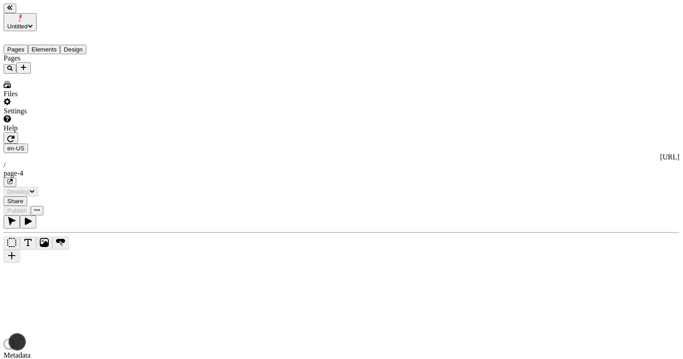
type input "/page-4"
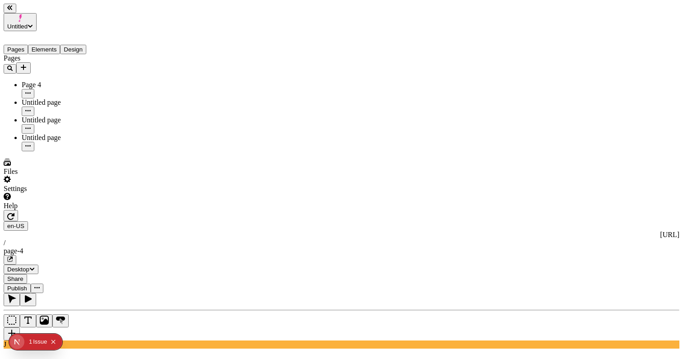
click at [61, 45] on button "Elements" at bounding box center [44, 49] width 33 height 9
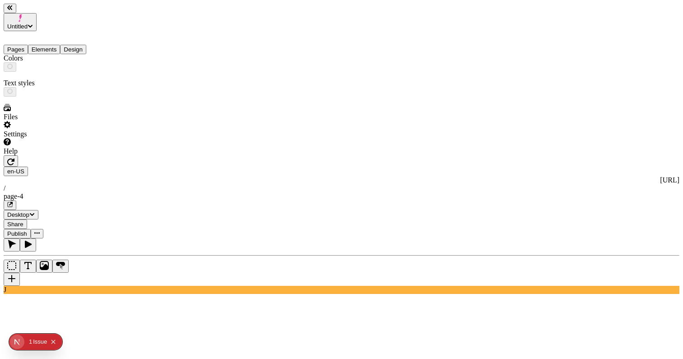
click at [86, 45] on button "Design" at bounding box center [73, 49] width 26 height 9
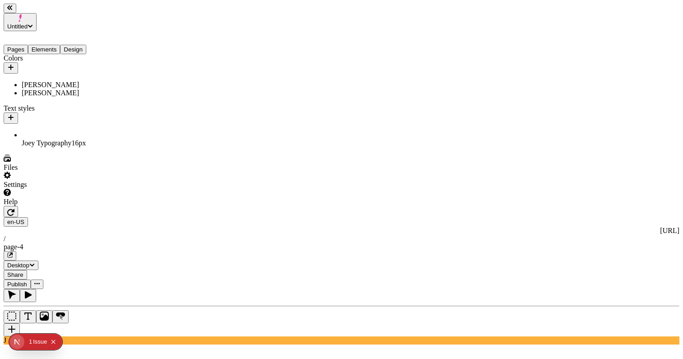
click at [28, 45] on button "Pages" at bounding box center [16, 49] width 24 height 9
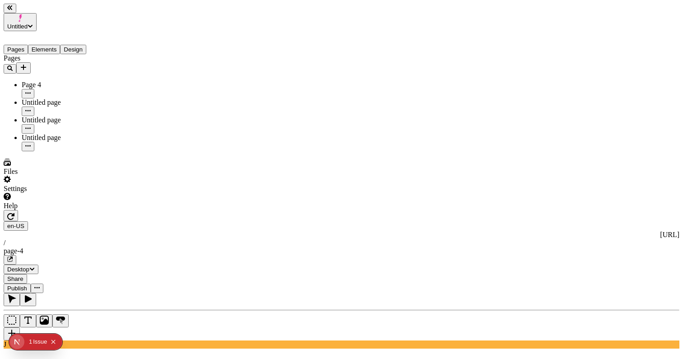
click at [31, 284] on button "Publish" at bounding box center [17, 288] width 27 height 9
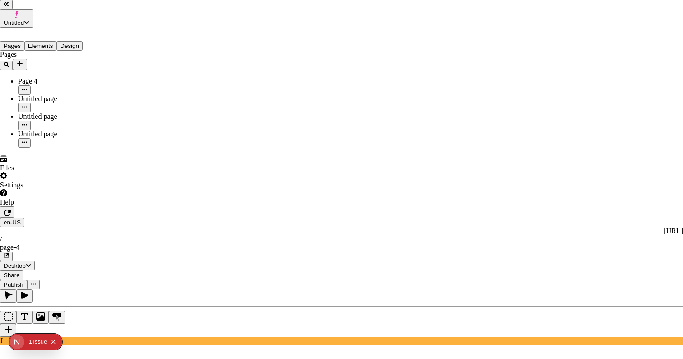
drag, startPoint x: 170, startPoint y: 170, endPoint x: 230, endPoint y: 147, distance: 64.2
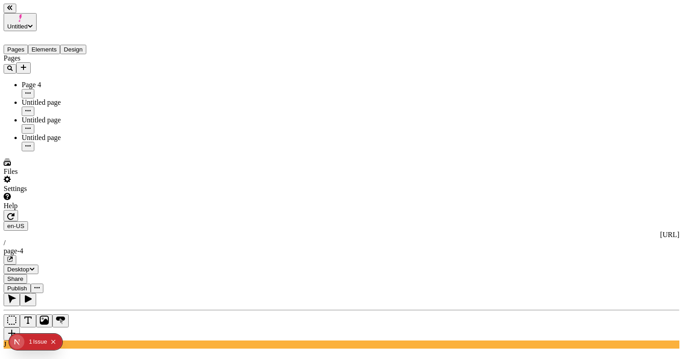
click at [16, 255] on button "button" at bounding box center [10, 259] width 13 height 9
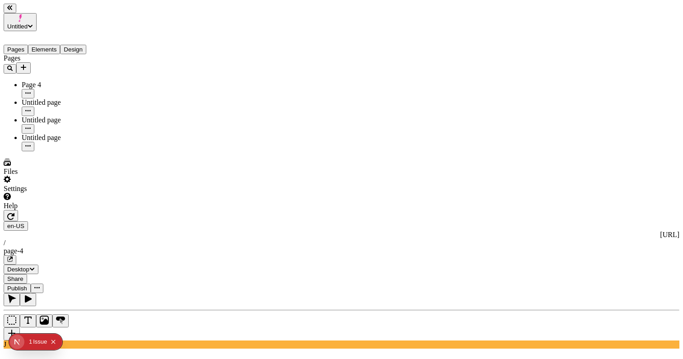
type input "110"
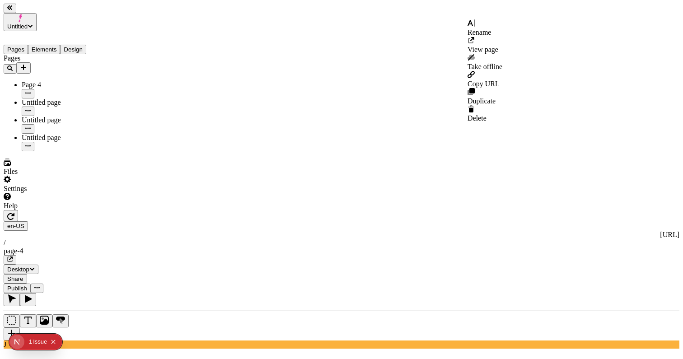
click at [40, 287] on icon "button" at bounding box center [36, 287] width 5 height 1
click at [27, 285] on span "Publish" at bounding box center [17, 288] width 20 height 7
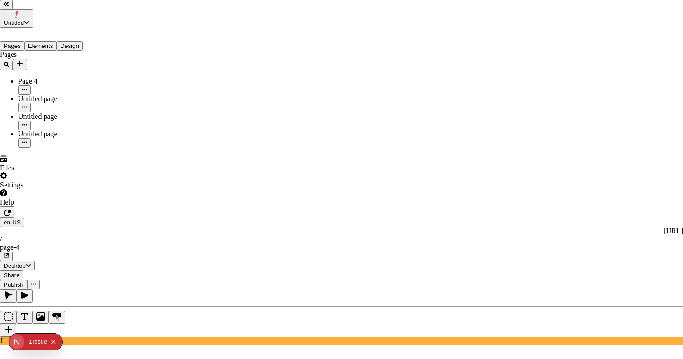
checkbox input "true"
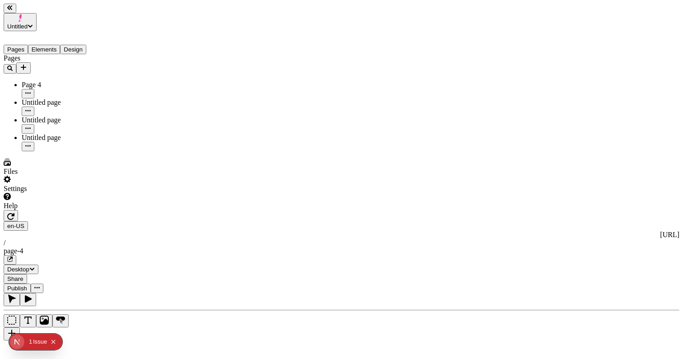
type input "220"
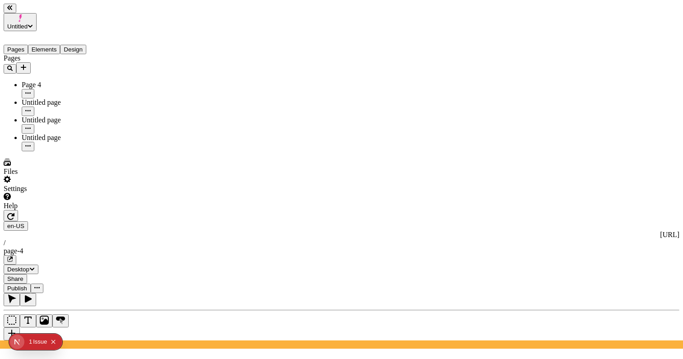
click at [27, 285] on span "Publish" at bounding box center [17, 288] width 20 height 7
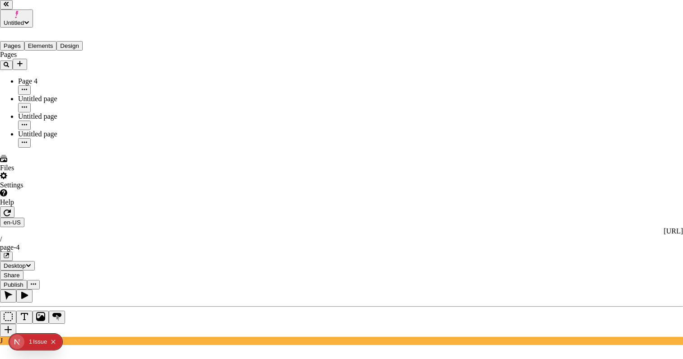
checkbox input "true"
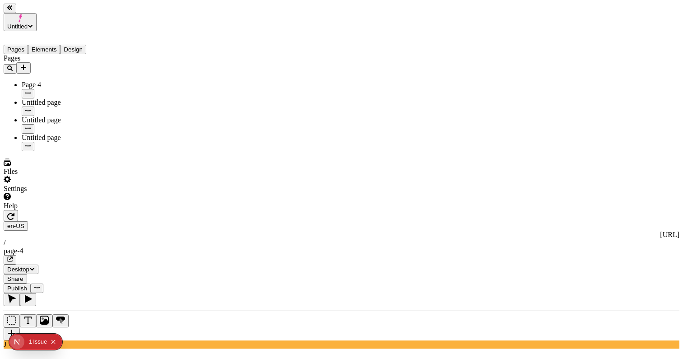
type textarea "test description edit"
click at [27, 285] on span "Publish" at bounding box center [17, 288] width 20 height 7
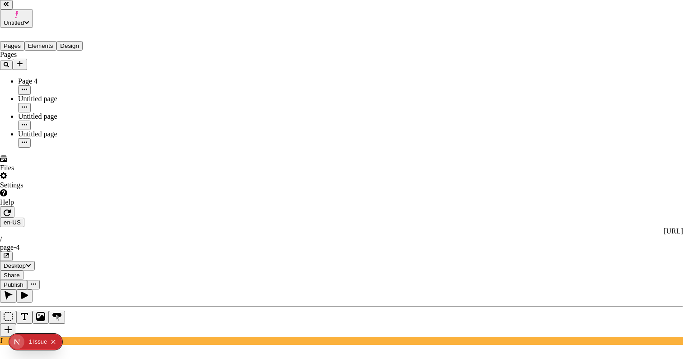
checkbox input "true"
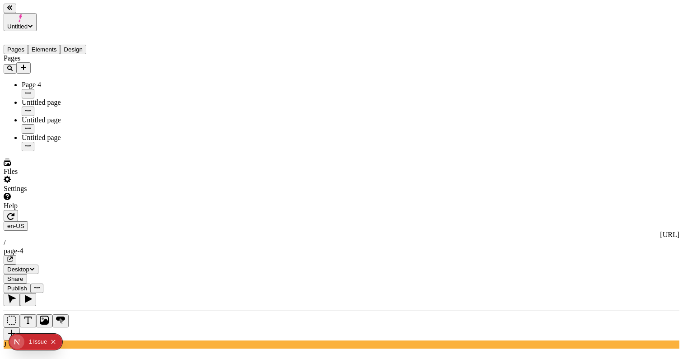
type input "0"
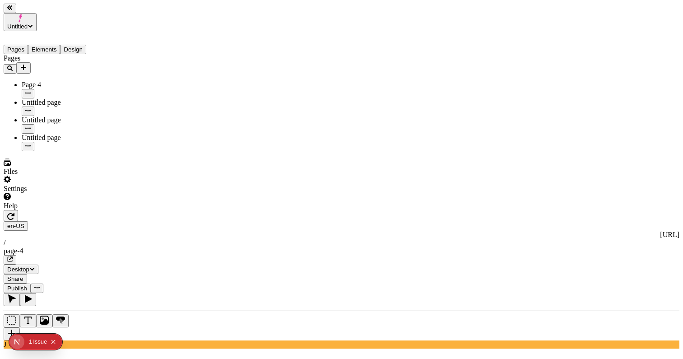
click at [27, 285] on span "Publish" at bounding box center [17, 288] width 20 height 7
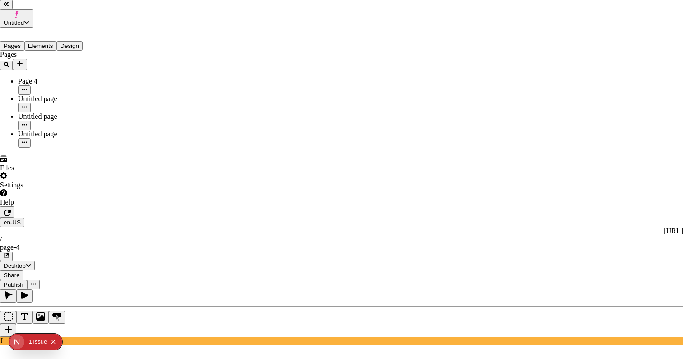
checkbox input "true"
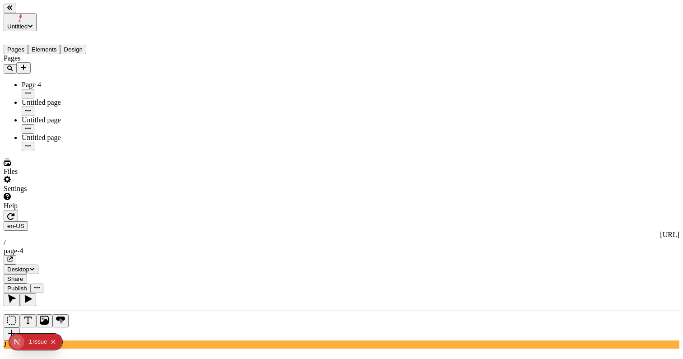
type textarea "test description edit again"
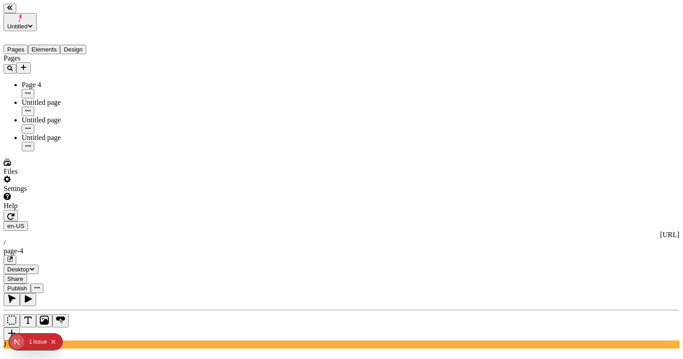
click at [27, 285] on span "Publish" at bounding box center [17, 288] width 20 height 7
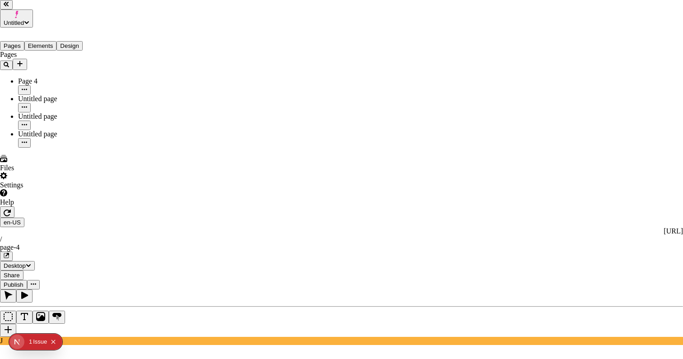
drag, startPoint x: 288, startPoint y: 131, endPoint x: 298, endPoint y: 155, distance: 26.2
checkbox input "true"
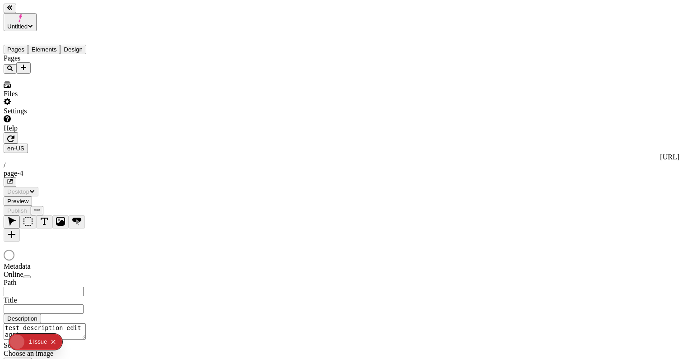
type input "/page-4"
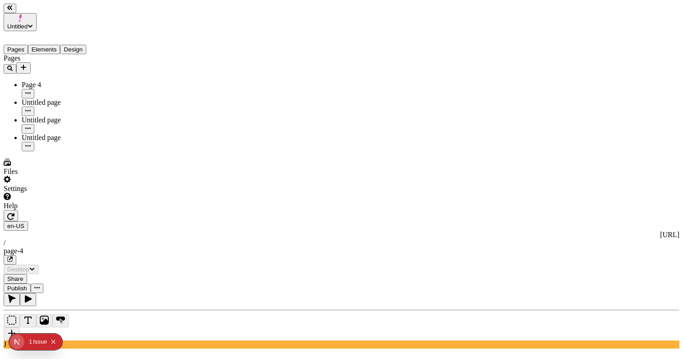
click at [20, 327] on button "button" at bounding box center [12, 333] width 16 height 13
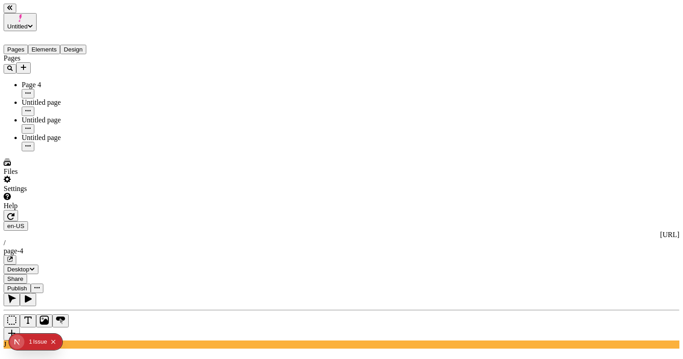
click at [20, 327] on button "button" at bounding box center [12, 333] width 16 height 13
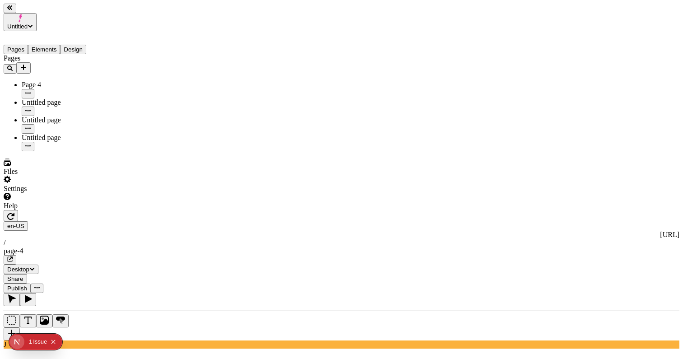
click at [20, 327] on button "button" at bounding box center [12, 333] width 16 height 13
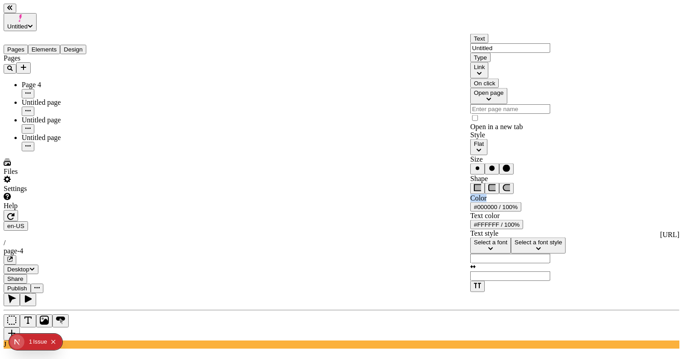
drag, startPoint x: 484, startPoint y: 251, endPoint x: 477, endPoint y: 253, distance: 7.4
click at [470, 212] on div "Color #000000 / 100%" at bounding box center [524, 203] width 108 height 18
click at [494, 212] on div "Color #000000 / 100%" at bounding box center [524, 203] width 108 height 18
click at [533, 53] on input "Untitled" at bounding box center [510, 47] width 80 height 9
click at [488, 79] on button "Link" at bounding box center [479, 70] width 18 height 16
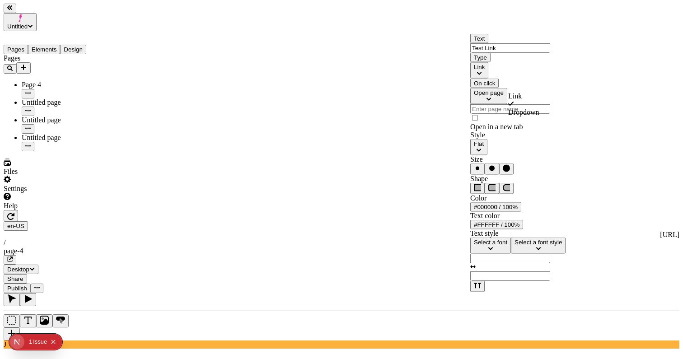
click at [541, 115] on div "Dropdown" at bounding box center [540, 112] width 65 height 8
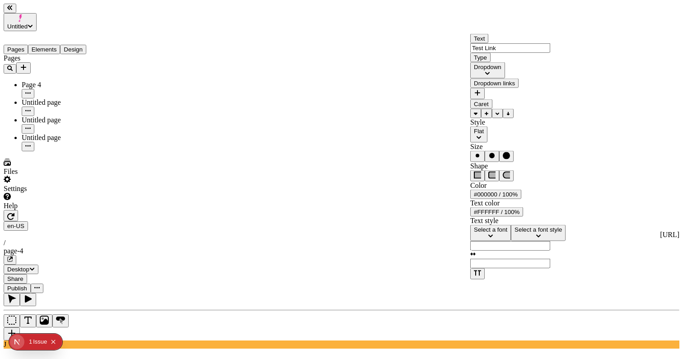
drag, startPoint x: 563, startPoint y: 73, endPoint x: 562, endPoint y: 78, distance: 5.6
click at [563, 74] on div "Type Dropdown" at bounding box center [524, 66] width 108 height 26
click at [505, 79] on button "Dropdown" at bounding box center [487, 70] width 35 height 16
click at [556, 112] on div "Dropdown" at bounding box center [540, 108] width 65 height 16
click at [514, 53] on input "Test Link" at bounding box center [510, 47] width 80 height 9
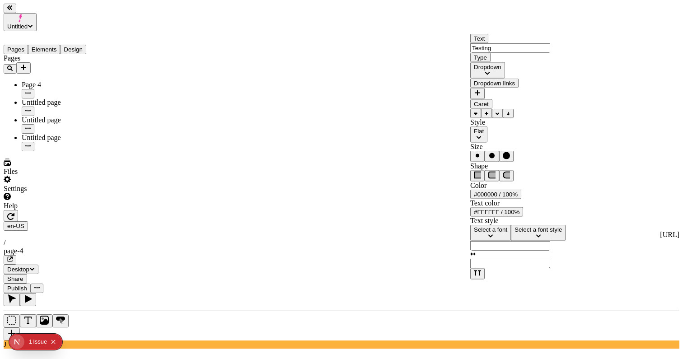
type input "Testing"
drag, startPoint x: 495, startPoint y: 233, endPoint x: 485, endPoint y: 233, distance: 10.4
click at [495, 199] on div "Color #000000 / 100%" at bounding box center [524, 191] width 108 height 18
click at [483, 189] on span "Color" at bounding box center [478, 186] width 16 height 8
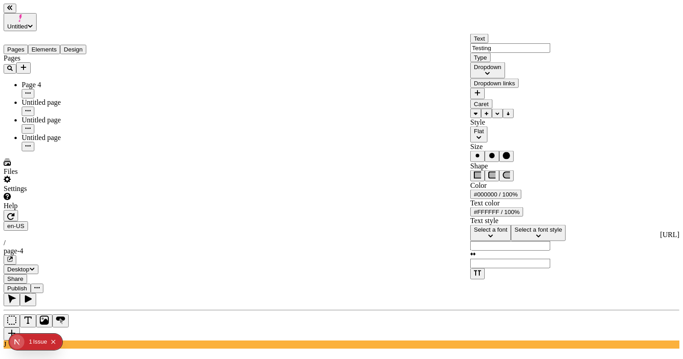
click at [481, 97] on icon "button" at bounding box center [477, 92] width 7 height 7
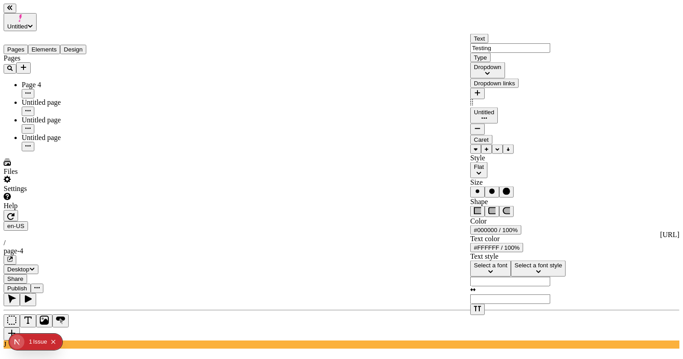
click at [494, 116] on div "Untitled" at bounding box center [484, 112] width 20 height 7
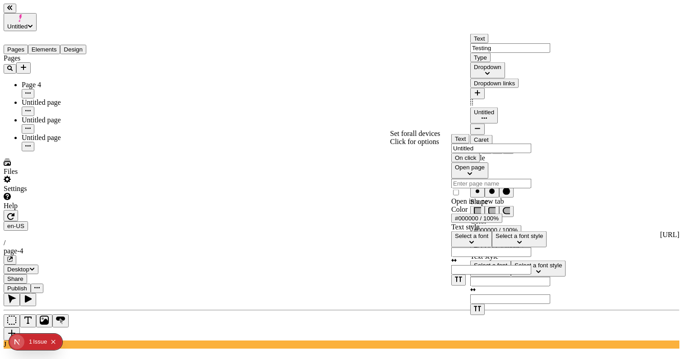
click at [467, 213] on span "Color" at bounding box center [459, 209] width 16 height 8
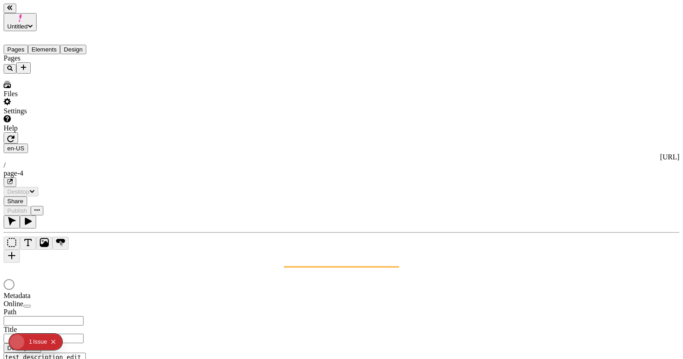
type input "/page-4"
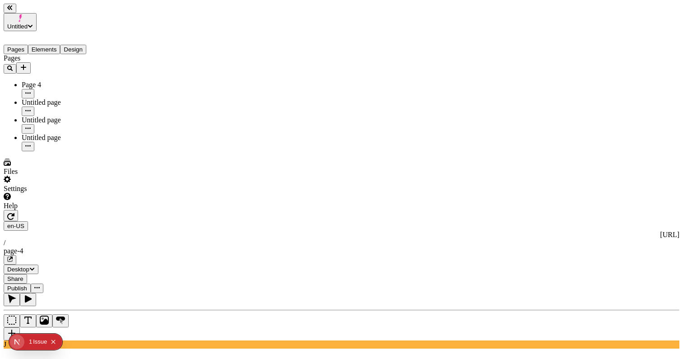
click at [654, 101] on div "Video" at bounding box center [652, 105] width 54 height 8
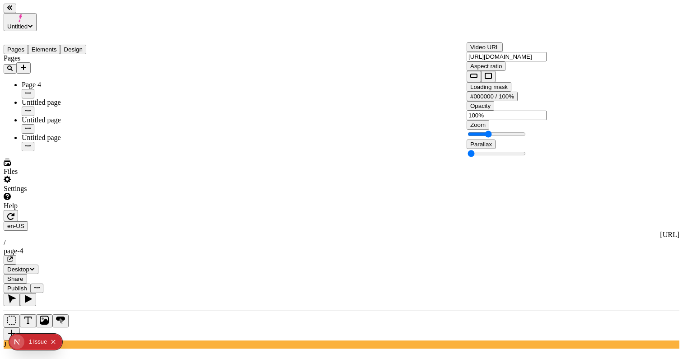
click at [495, 90] on span "Loading mask" at bounding box center [488, 87] width 37 height 7
click at [473, 90] on span "Loading mask" at bounding box center [488, 87] width 37 height 7
click at [514, 100] on div "#000000 / 100%" at bounding box center [492, 96] width 44 height 7
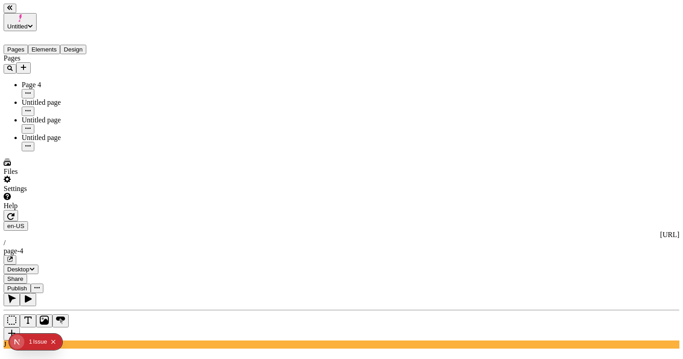
click at [653, 101] on div "Video" at bounding box center [652, 105] width 54 height 8
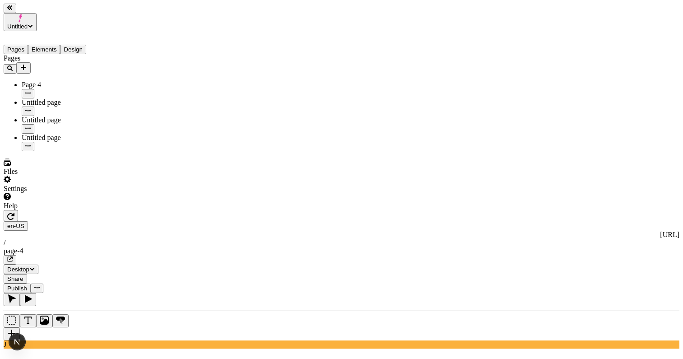
drag, startPoint x: 622, startPoint y: 44, endPoint x: 628, endPoint y: 47, distance: 5.9
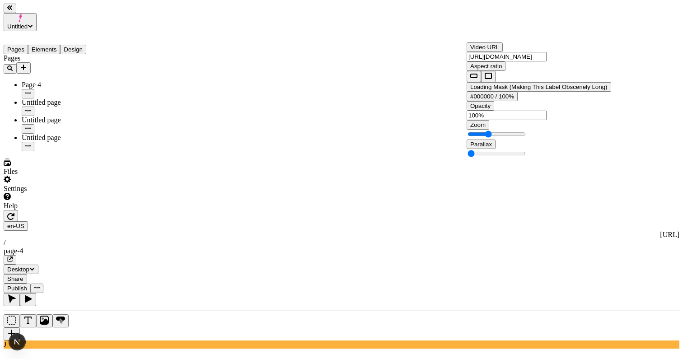
drag, startPoint x: 494, startPoint y: 128, endPoint x: 503, endPoint y: 140, distance: 14.8
click at [494, 90] on span "Loading Mask (Making This Label Obscenely Long)" at bounding box center [538, 87] width 137 height 7
click at [500, 90] on span "Loading Mask (Making This Label Obscenely Long)" at bounding box center [538, 87] width 137 height 7
click at [504, 90] on span "Loading Mask (Making This Label Obscenely Long)" at bounding box center [538, 87] width 137 height 7
click at [499, 90] on span "Loading Mask (Making This Label Obscenely Long)" at bounding box center [538, 87] width 137 height 7
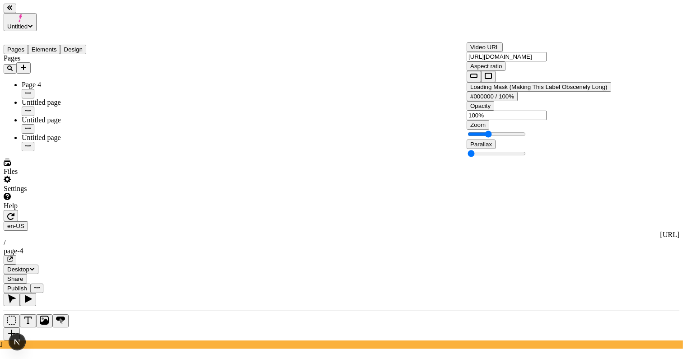
drag, startPoint x: 492, startPoint y: 115, endPoint x: 495, endPoint y: 139, distance: 24.1
click at [495, 90] on span "Loading Mask (Making This Label Obscenely Long)" at bounding box center [538, 87] width 137 height 7
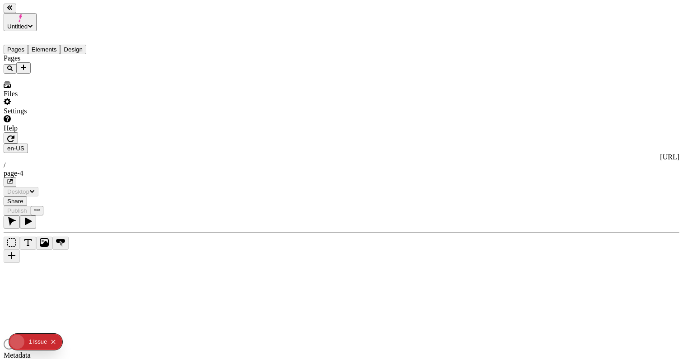
type input "/page-4"
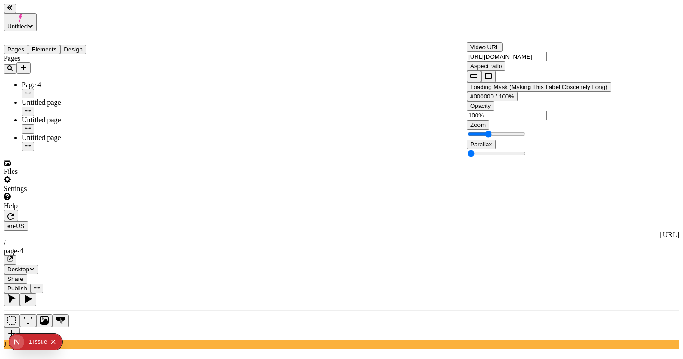
click at [514, 101] on button "#000000 / 100%" at bounding box center [491, 96] width 51 height 9
click at [500, 90] on span "Loading Mask (Making This Label Obscenely Long)" at bounding box center [538, 87] width 137 height 7
drag, startPoint x: 483, startPoint y: 117, endPoint x: 498, endPoint y: 138, distance: 25.2
click at [498, 90] on span "Loading Mask (Making This Label Obscenely Long)" at bounding box center [538, 87] width 137 height 7
click at [503, 90] on span "Loading Mask (Making This Label Obscenely Long)" at bounding box center [538, 87] width 137 height 7
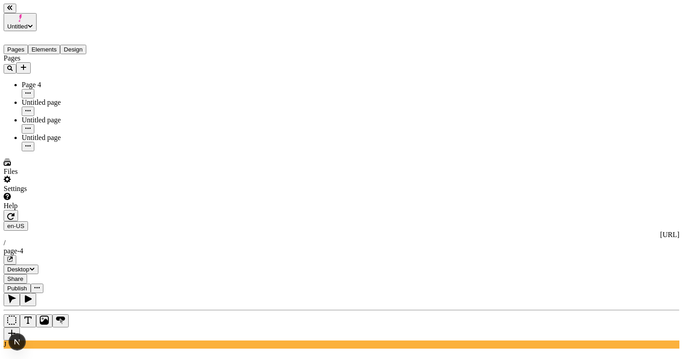
drag, startPoint x: 480, startPoint y: 123, endPoint x: 399, endPoint y: 156, distance: 87.0
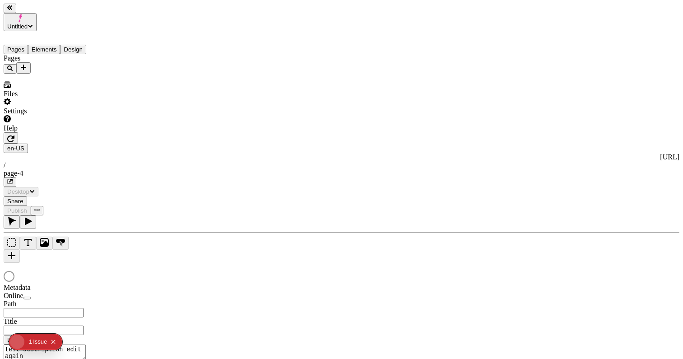
type input "/page-4"
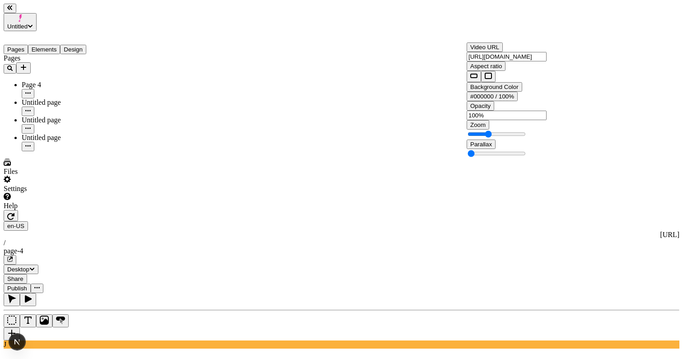
click at [484, 90] on span "Background Color" at bounding box center [494, 87] width 48 height 7
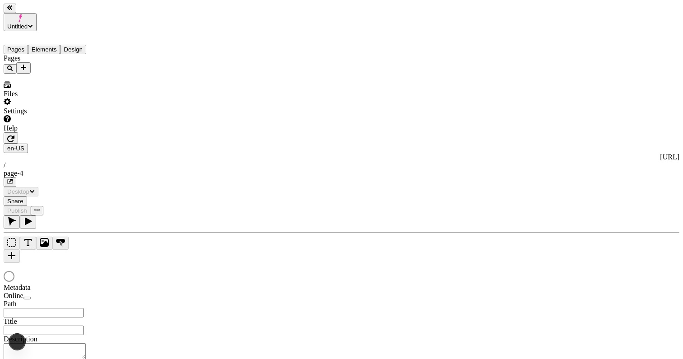
click at [284, 280] on div at bounding box center [341, 277] width 675 height 13
type input "/page-4"
click at [464, 339] on div at bounding box center [341, 345] width 675 height 13
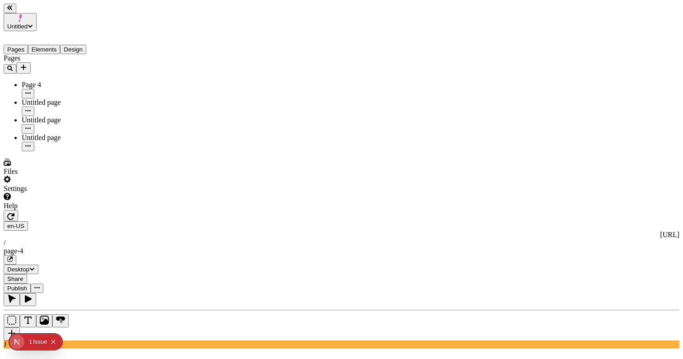
scroll to position [0, 73]
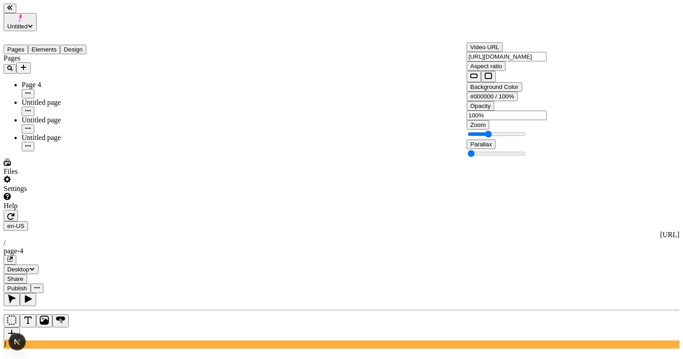
click at [489, 90] on span "Background Color" at bounding box center [494, 87] width 48 height 7
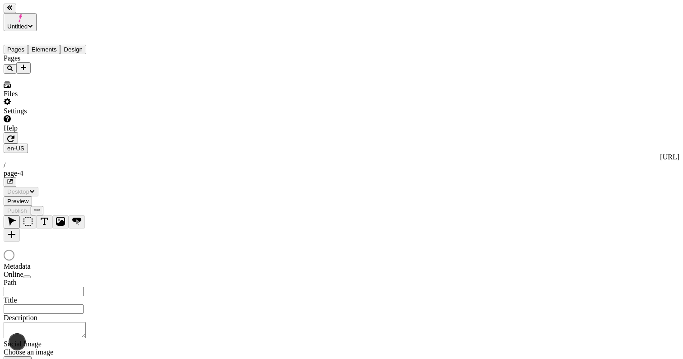
type textarea "test description edit again"
click at [446, 250] on div at bounding box center [341, 256] width 675 height 13
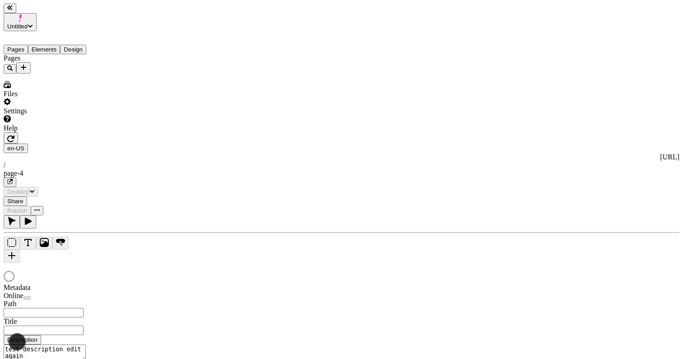
type input "/page-4"
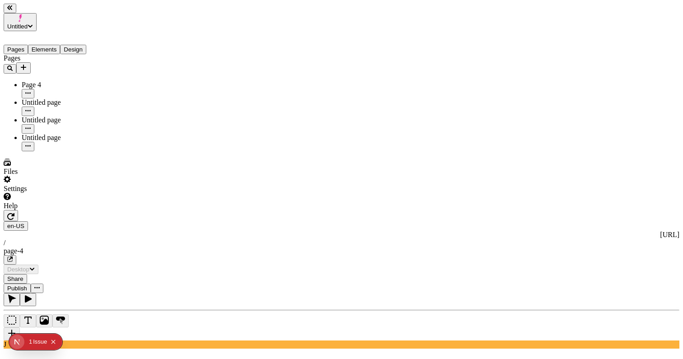
drag, startPoint x: 474, startPoint y: 102, endPoint x: 505, endPoint y: 121, distance: 36.7
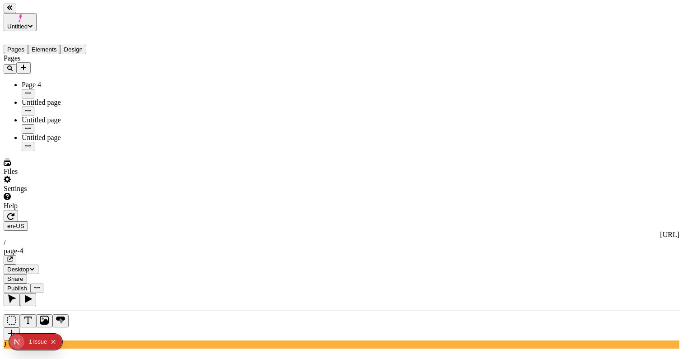
scroll to position [0, 0]
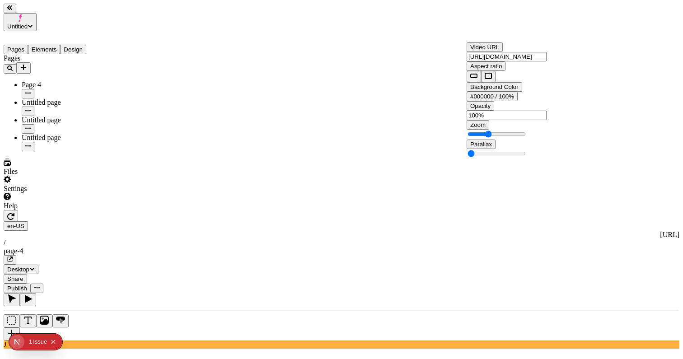
click at [488, 90] on span "Background Color" at bounding box center [494, 87] width 48 height 7
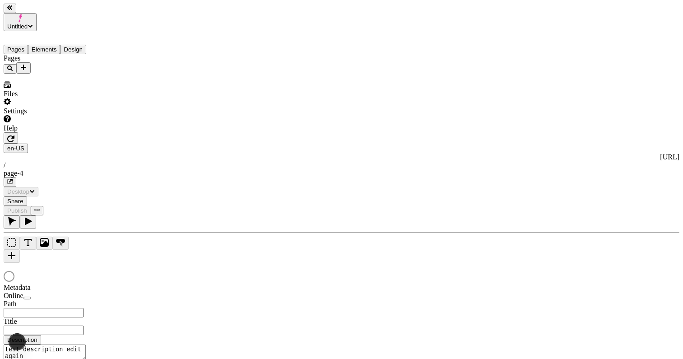
type input "/page-4"
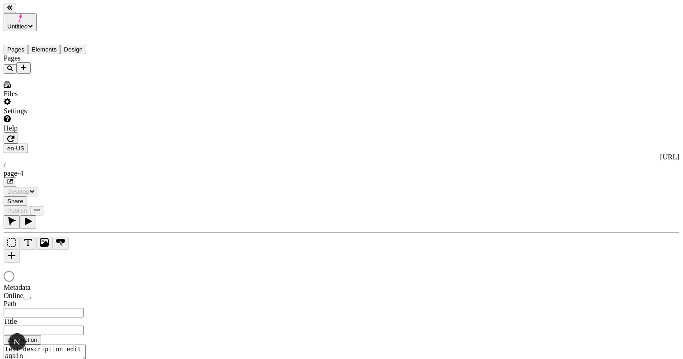
type input "/page-4"
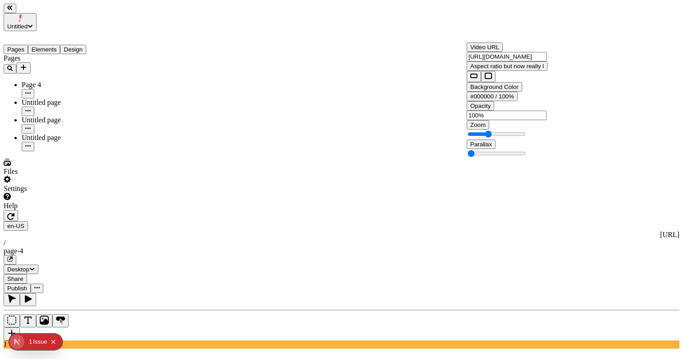
click at [494, 90] on span "Background Color" at bounding box center [494, 87] width 48 height 7
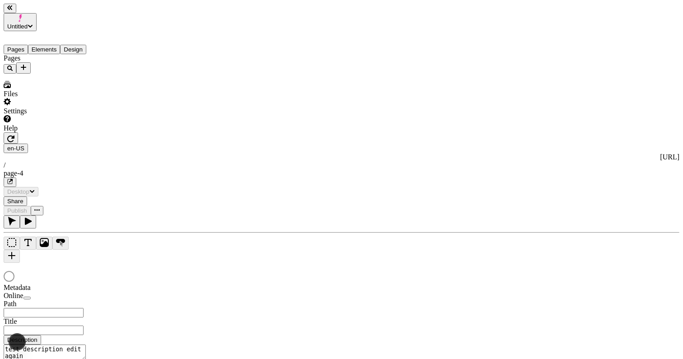
type input "/page-4"
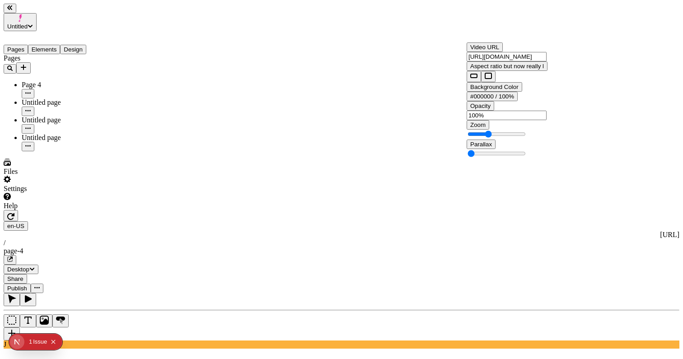
click at [493, 71] on button "Aspect ratio but now really l" at bounding box center [506, 65] width 81 height 9
click at [485, 90] on span "Background Color" at bounding box center [494, 87] width 48 height 7
click at [492, 90] on span "Background Color" at bounding box center [494, 87] width 48 height 7
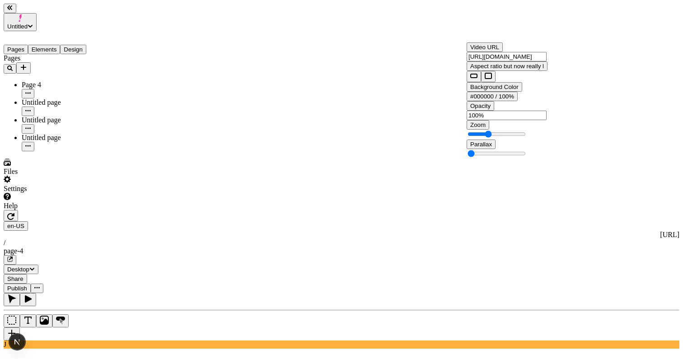
click at [515, 101] on div "Background Color #000000 / 100%" at bounding box center [506, 91] width 81 height 19
click at [492, 90] on span "My multiline label test" at bounding box center [498, 87] width 57 height 7
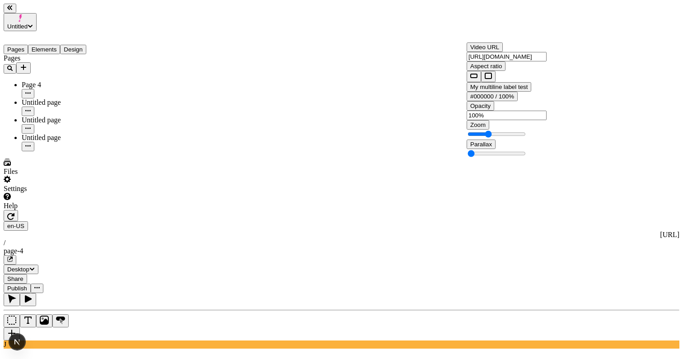
scroll to position [7, 0]
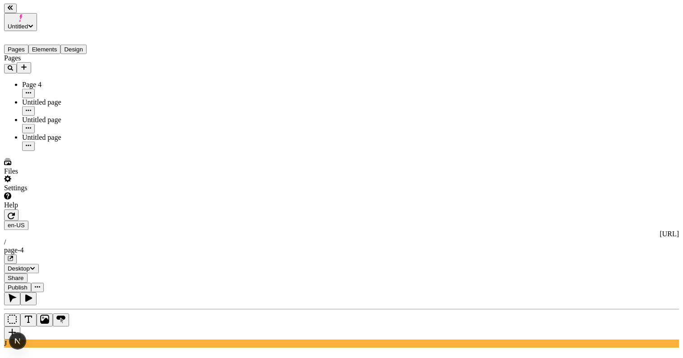
scroll to position [3, 0]
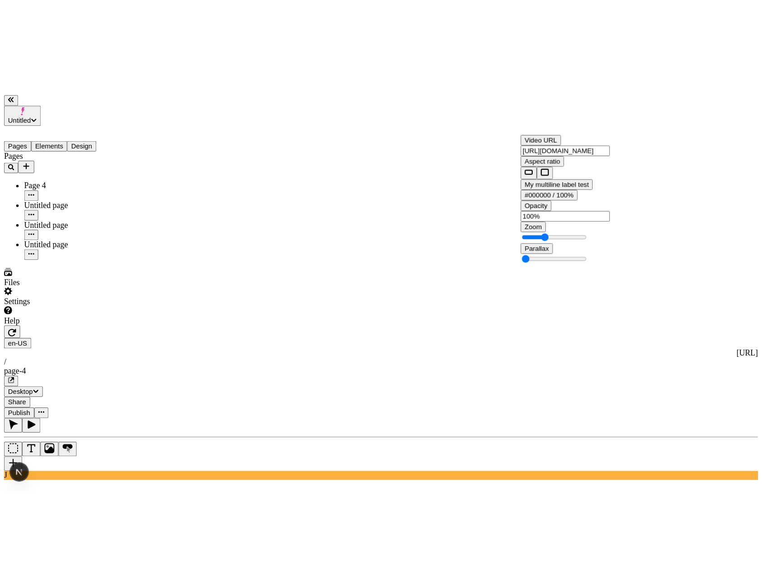
scroll to position [0, 0]
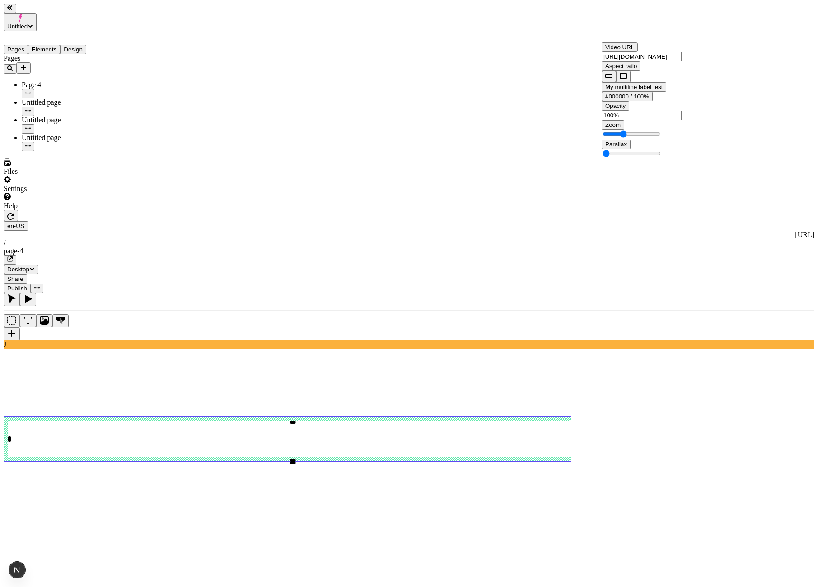
click at [616, 90] on span "My multiline label test" at bounding box center [633, 87] width 57 height 7
click at [628, 51] on span "Video URL" at bounding box center [619, 47] width 29 height 7
click at [654, 52] on div "Video URL" at bounding box center [641, 46] width 80 height 9
drag, startPoint x: 704, startPoint y: 57, endPoint x: 691, endPoint y: 58, distance: 12.7
click at [682, 52] on div "Video URL exceptionally long label" at bounding box center [651, 46] width 100 height 9
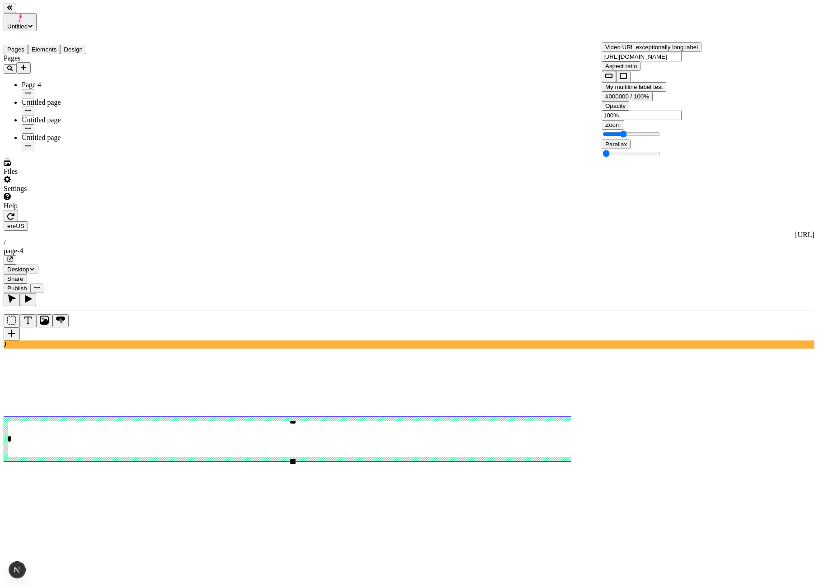
click at [642, 51] on span "Video URL exceptionally long label" at bounding box center [651, 47] width 93 height 7
click at [682, 51] on div "Video URL exceptionally long label" at bounding box center [651, 46] width 100 height 9
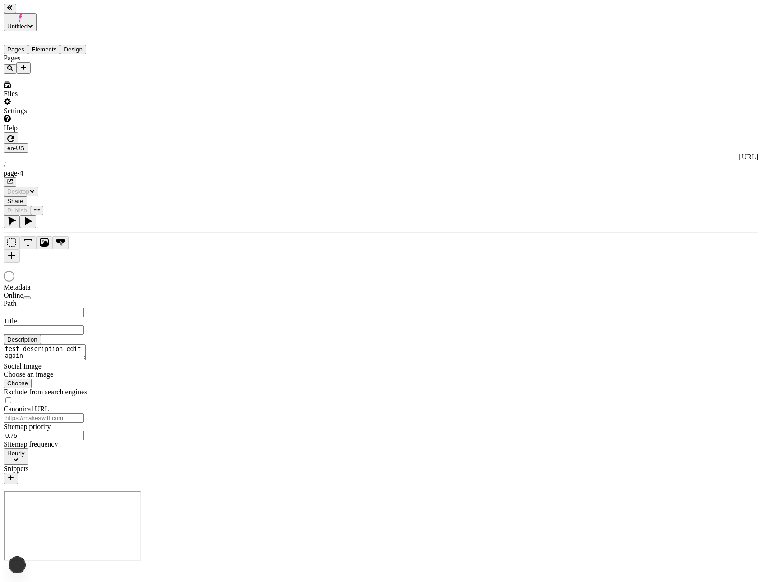
type input "/page-4"
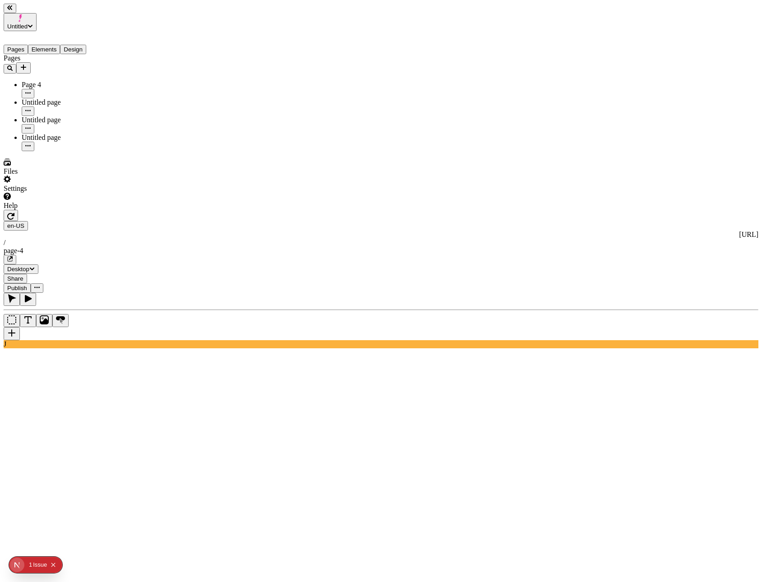
click at [27, 285] on span "Publish" at bounding box center [17, 288] width 20 height 7
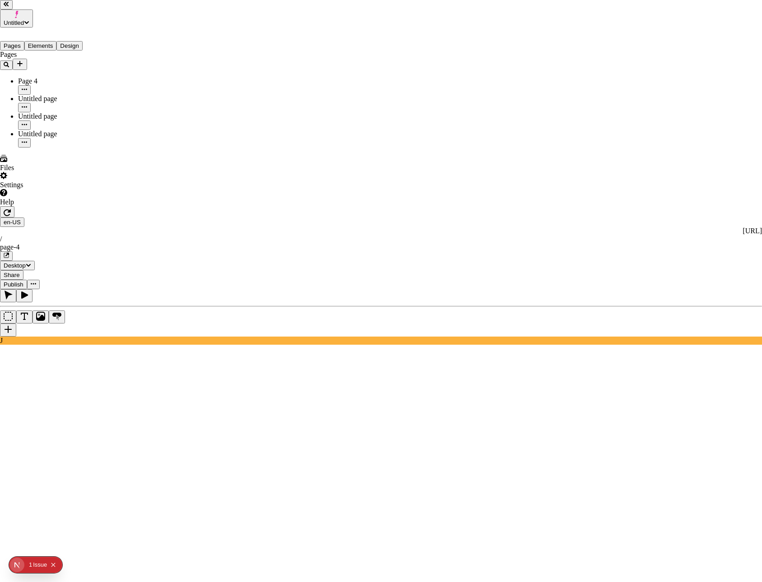
checkbox input "true"
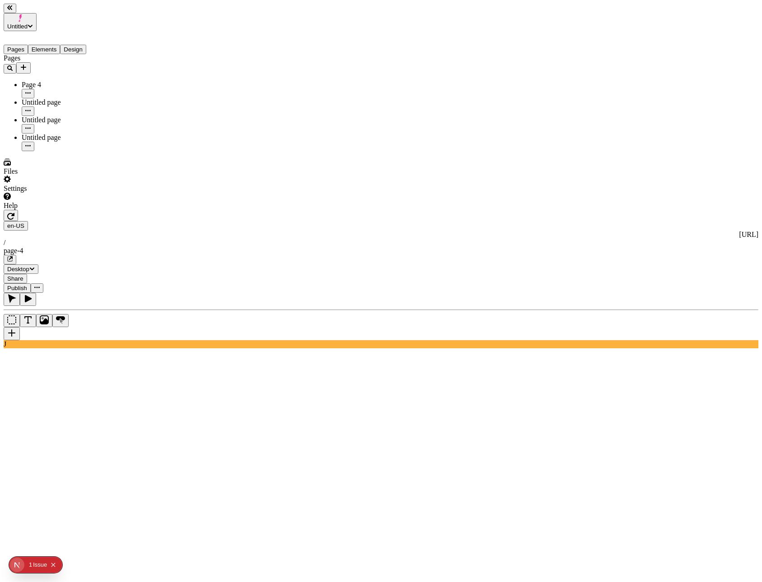
click at [27, 285] on span "Publish" at bounding box center [17, 288] width 20 height 7
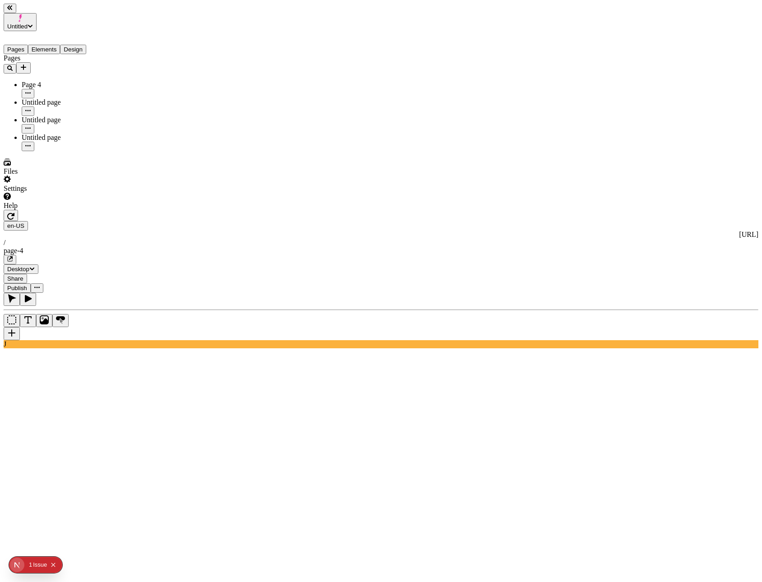
type input "18"
type input "1.5"
type textarea "Conveniently foster ethical communities, then progressively incentivize bricks-…"
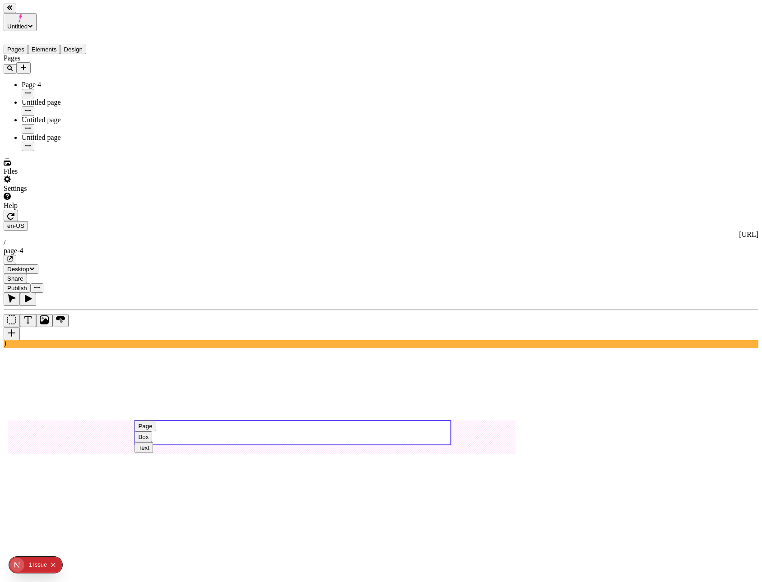
click at [356, 421] on use at bounding box center [293, 433] width 316 height 24
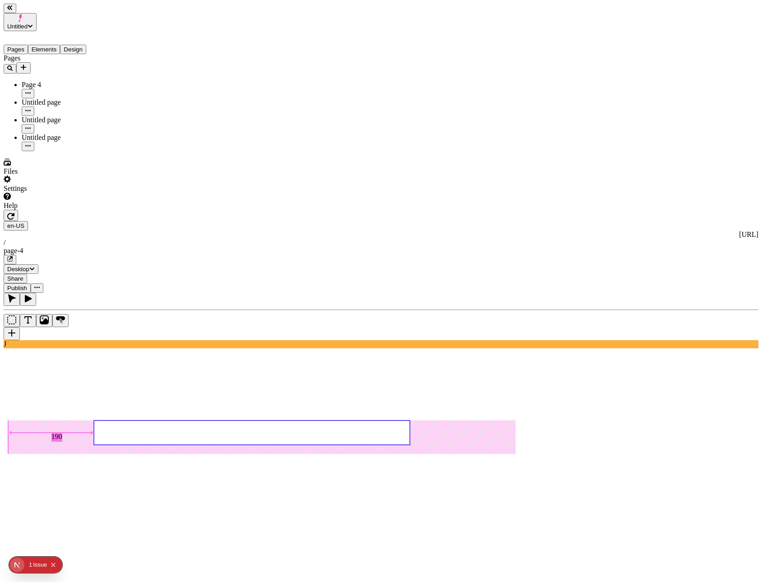
type input "0"
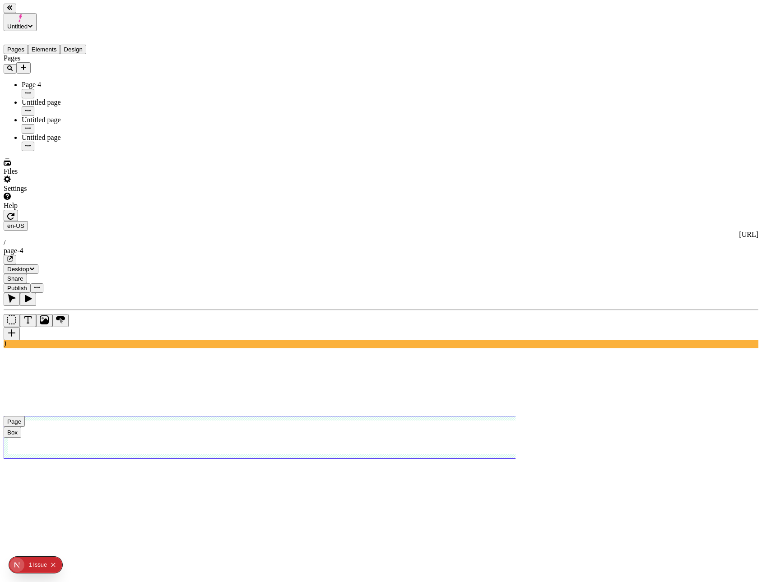
click at [307, 416] on use at bounding box center [293, 437] width 578 height 42
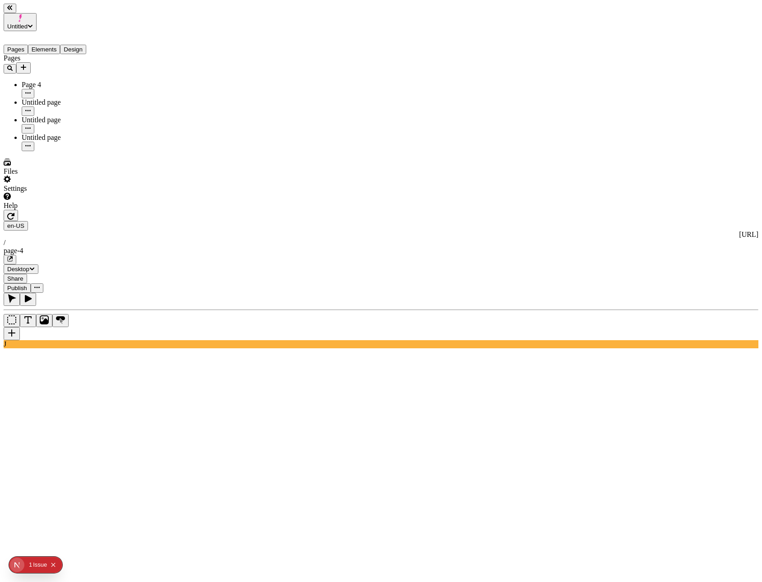
click at [27, 285] on span "Publish" at bounding box center [17, 288] width 20 height 7
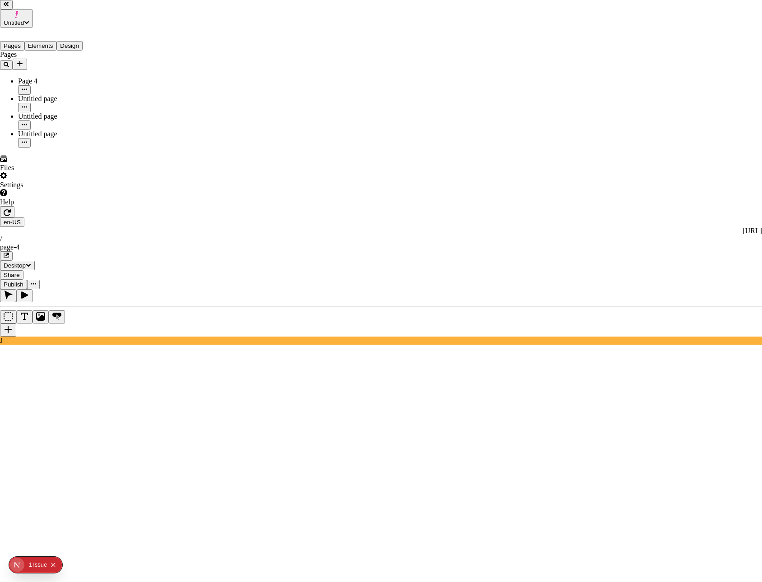
checkbox input "true"
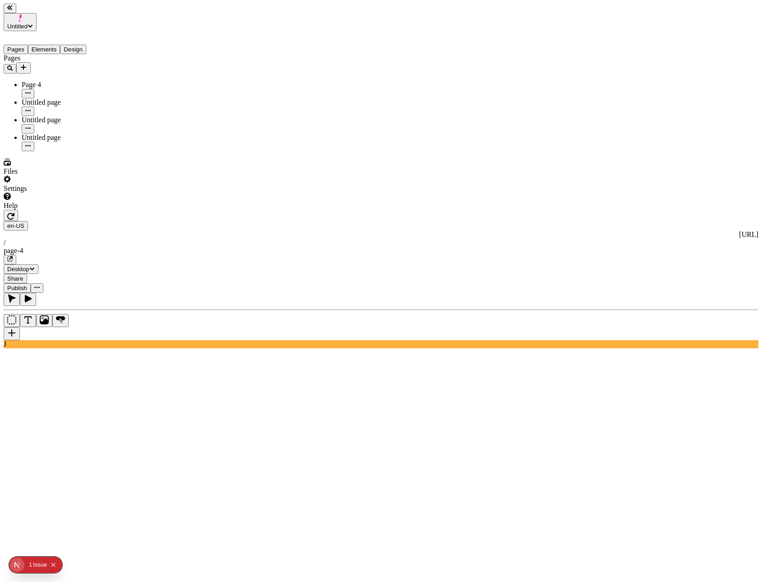
click at [27, 285] on span "Publish" at bounding box center [17, 288] width 20 height 7
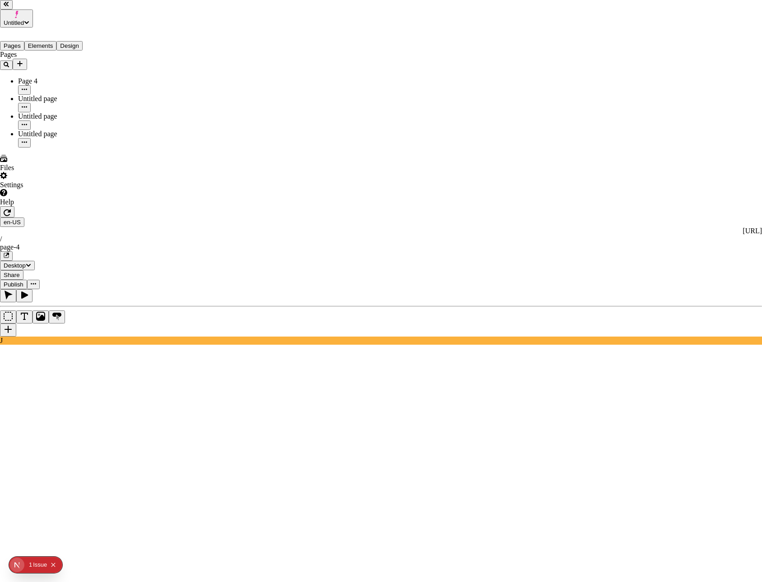
drag, startPoint x: 279, startPoint y: 127, endPoint x: 286, endPoint y: 90, distance: 37.4
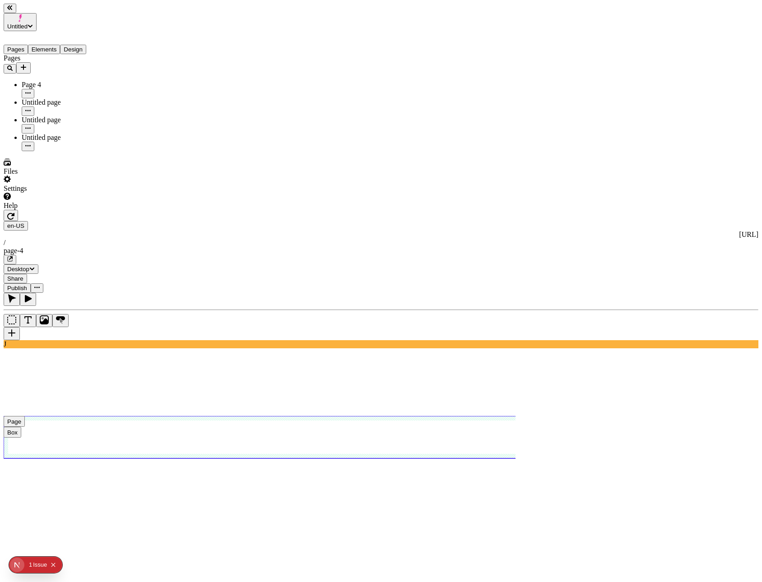
click at [268, 416] on use at bounding box center [293, 437] width 578 height 42
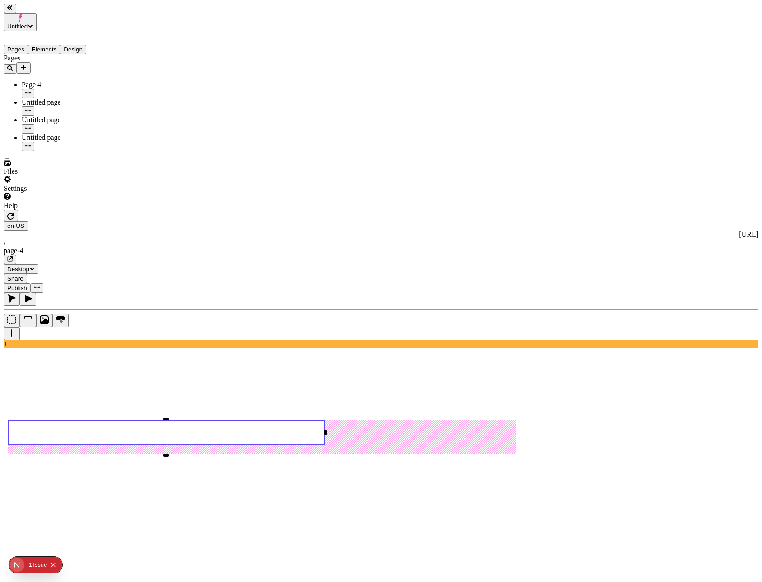
type input "235"
type input "25"
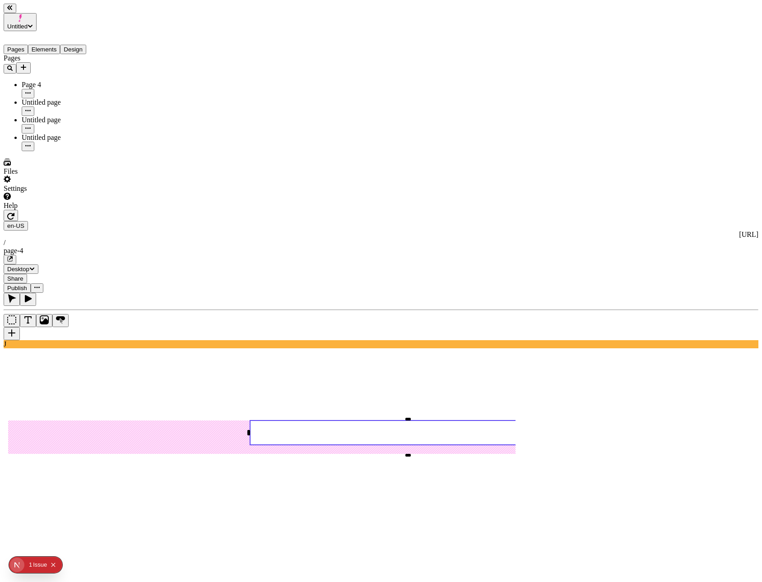
click at [27, 285] on span "Publish" at bounding box center [17, 288] width 20 height 7
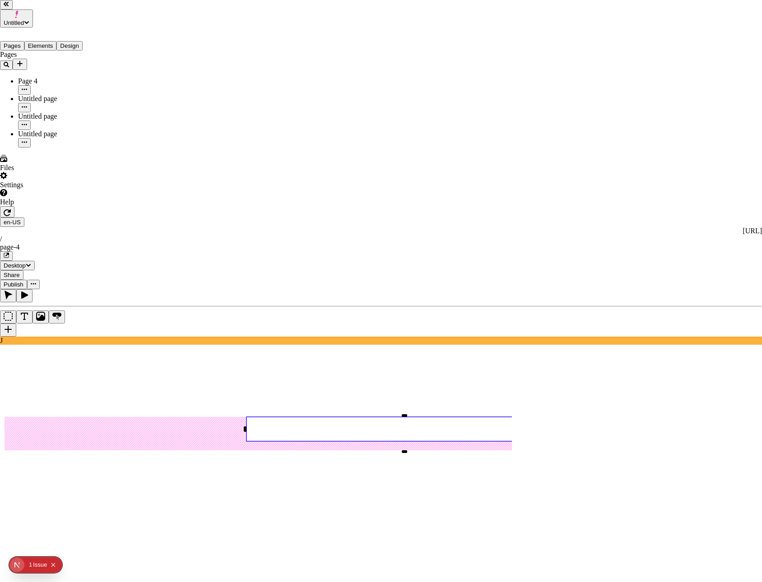
drag, startPoint x: 317, startPoint y: 205, endPoint x: 326, endPoint y: 211, distance: 9.8
checkbox input "true"
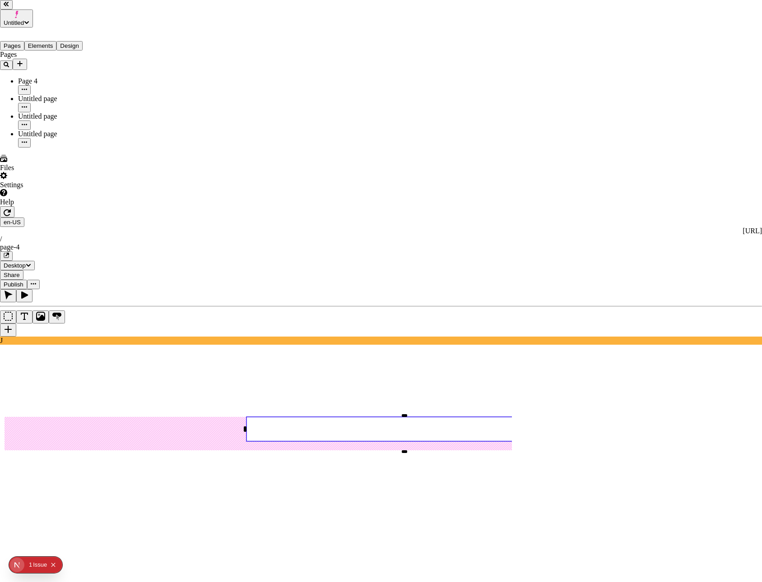
checkbox input "true"
